Goal: Information Seeking & Learning: Learn about a topic

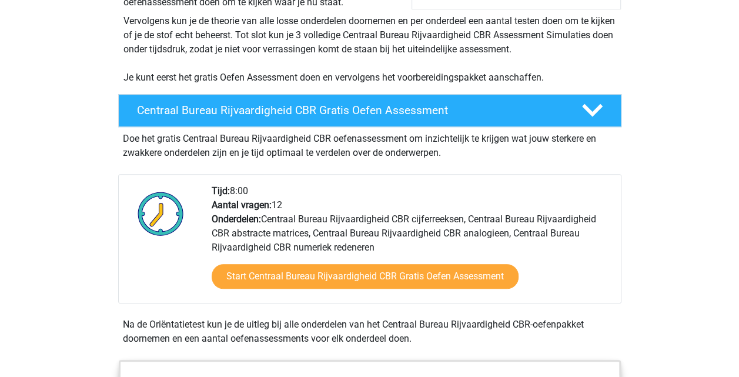
scroll to position [304, 0]
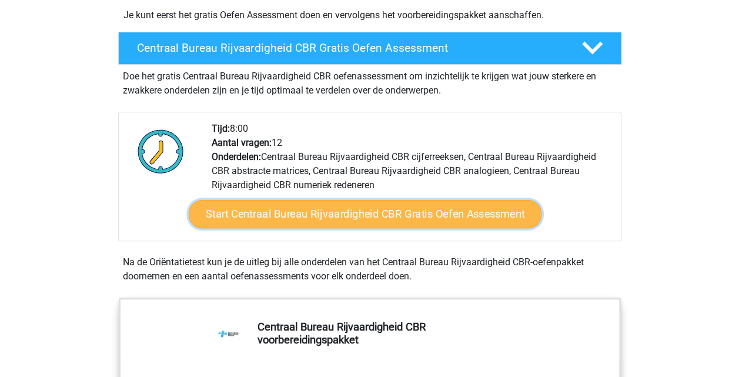
click at [299, 222] on link "Start Centraal Bureau Rijvaardigheid CBR Gratis Oefen Assessment" at bounding box center [364, 214] width 353 height 28
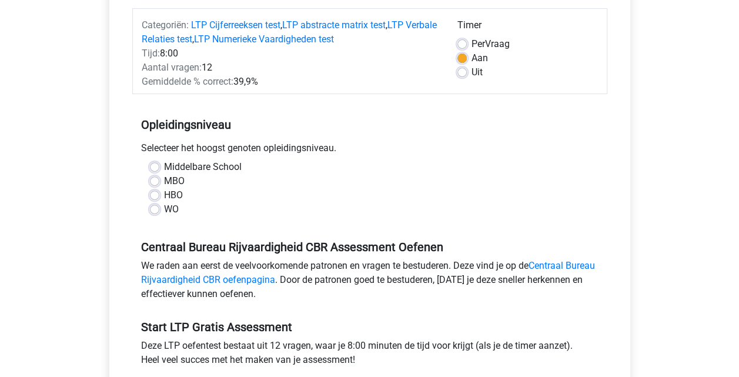
scroll to position [153, 0]
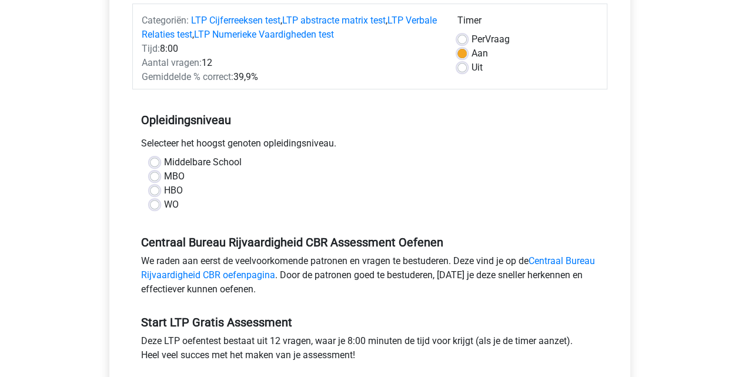
click at [164, 175] on label "MBO" at bounding box center [174, 176] width 21 height 14
click at [155, 175] on input "MBO" at bounding box center [154, 175] width 9 height 12
radio input "true"
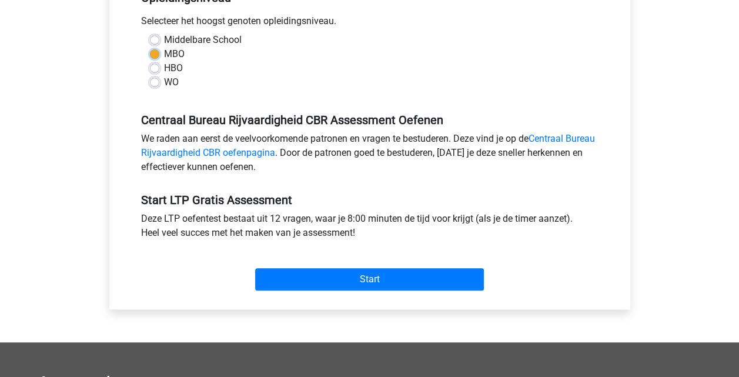
scroll to position [282, 0]
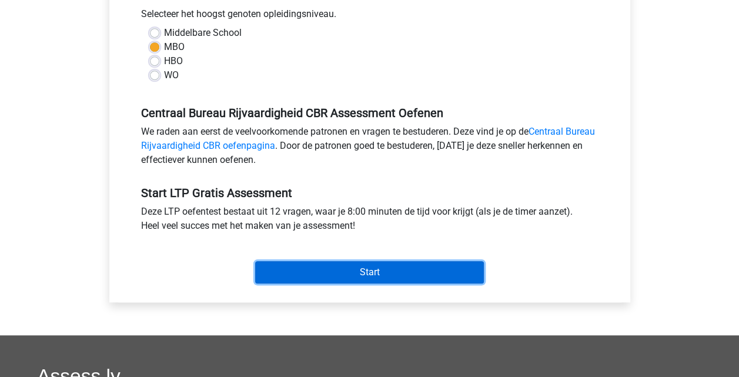
click at [356, 267] on input "Start" at bounding box center [369, 272] width 229 height 22
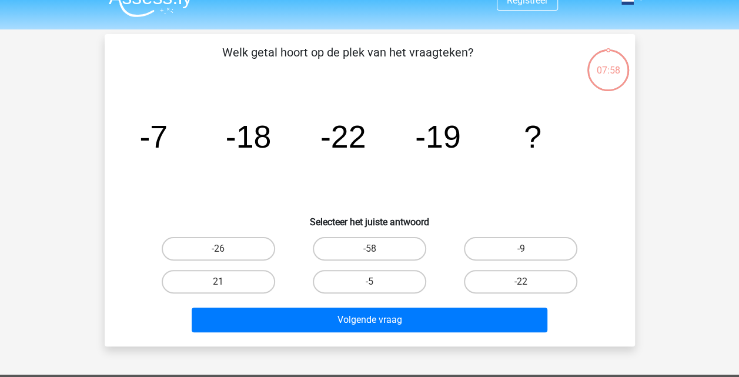
scroll to position [32, 0]
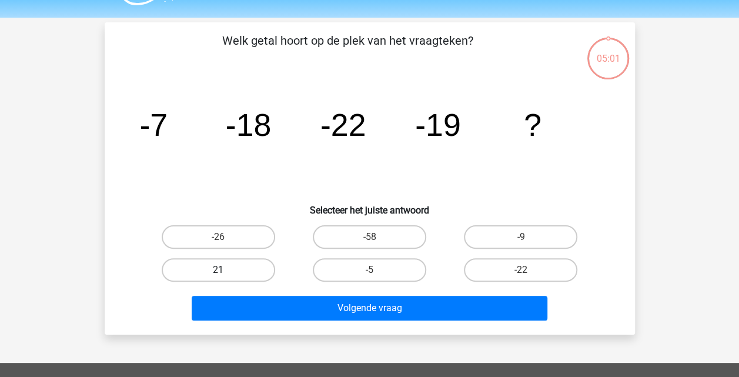
click at [205, 271] on label "21" at bounding box center [218, 270] width 113 height 24
click at [218, 271] on input "21" at bounding box center [222, 274] width 8 height 8
radio input "true"
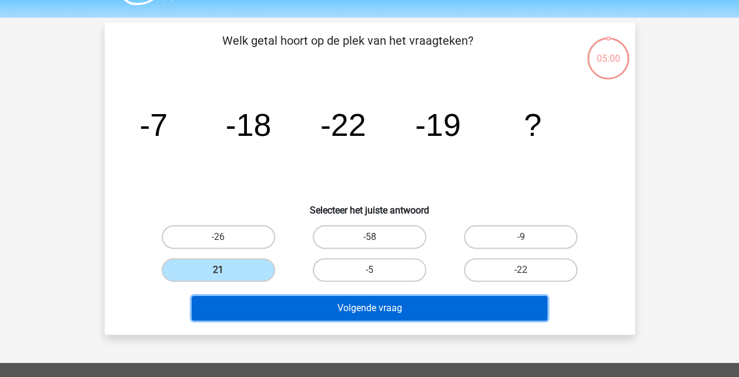
click at [350, 309] on button "Volgende vraag" at bounding box center [370, 308] width 356 height 25
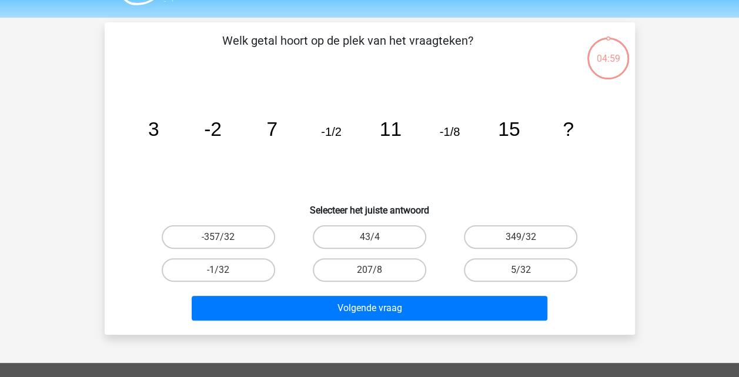
scroll to position [54, 0]
